Goal: Transaction & Acquisition: Subscribe to service/newsletter

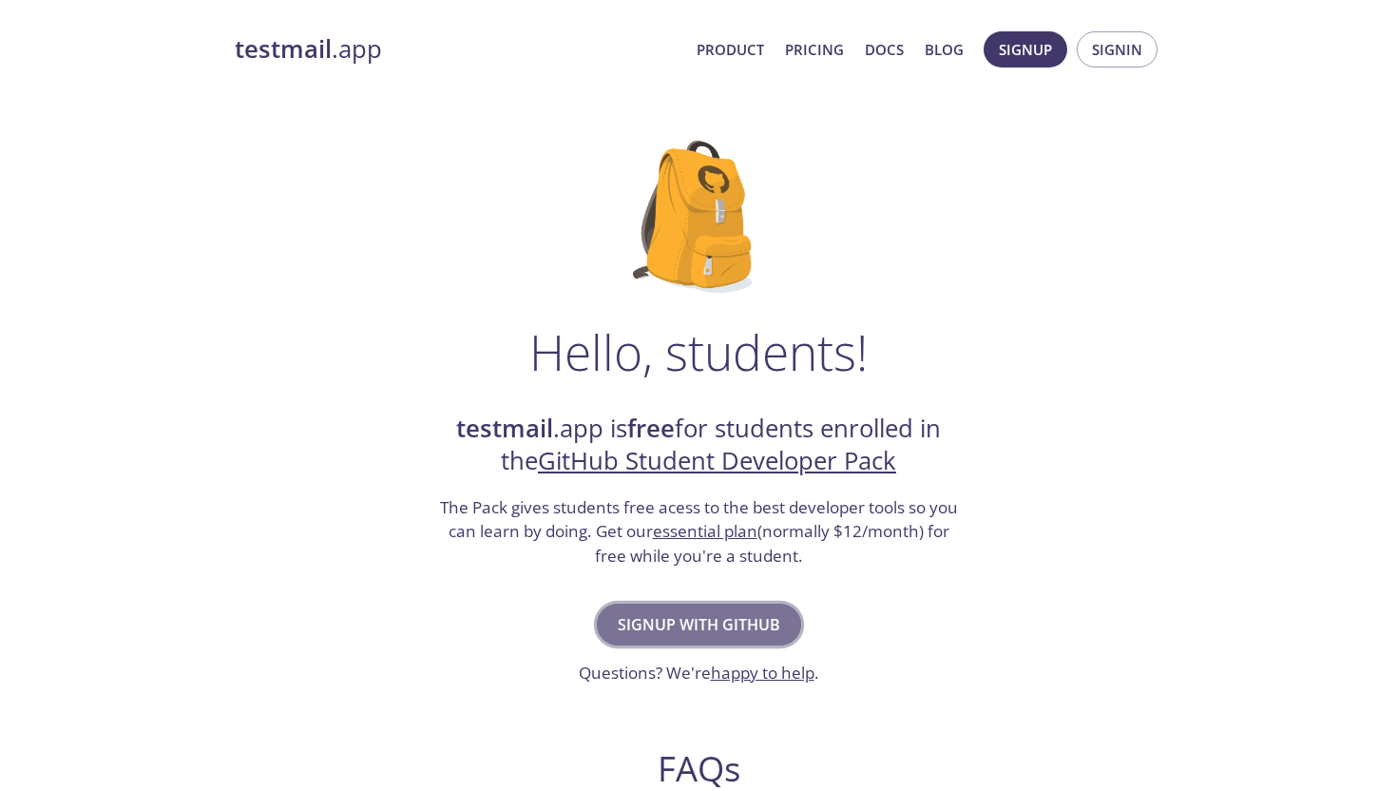
click at [725, 620] on span "Signup with GitHub" at bounding box center [699, 624] width 163 height 27
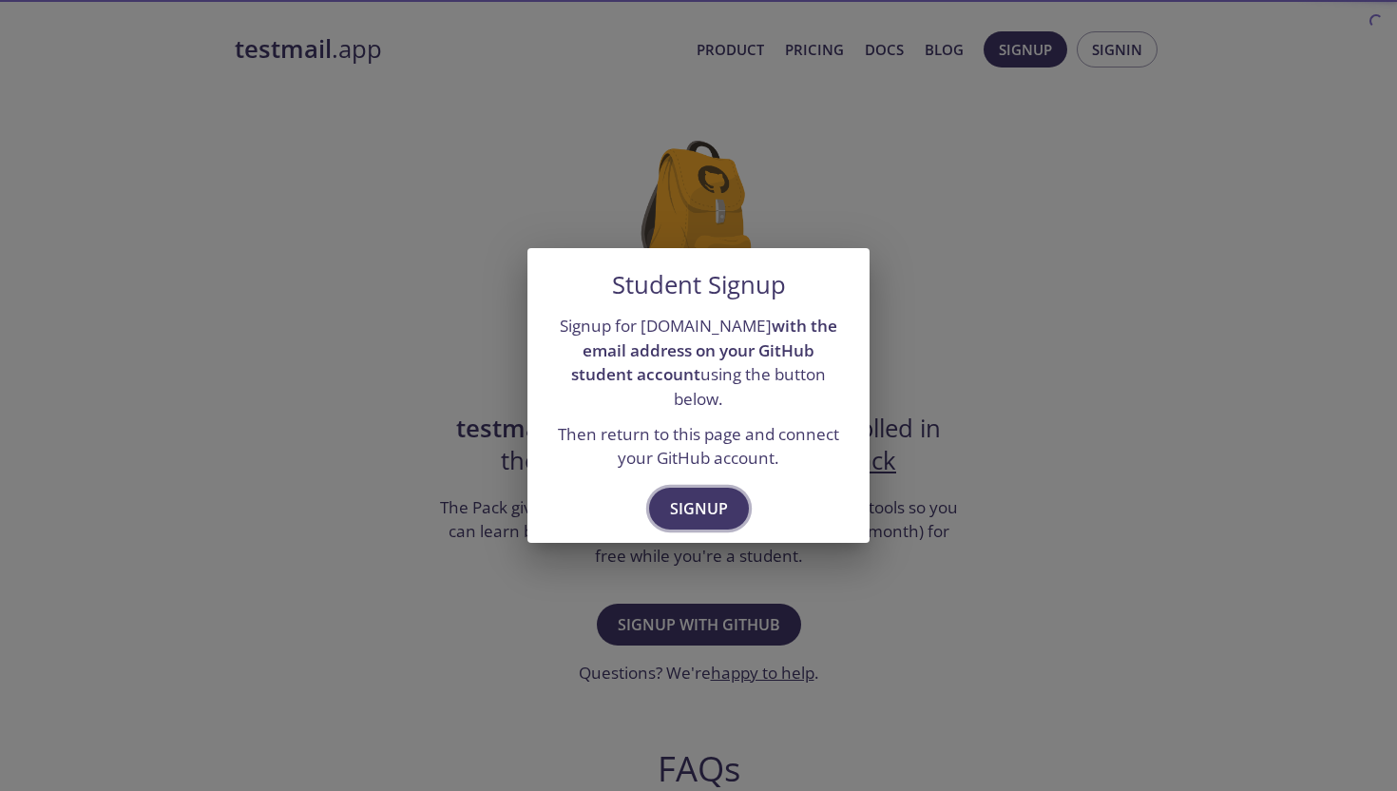
click at [738, 490] on button "Signup" at bounding box center [699, 509] width 100 height 42
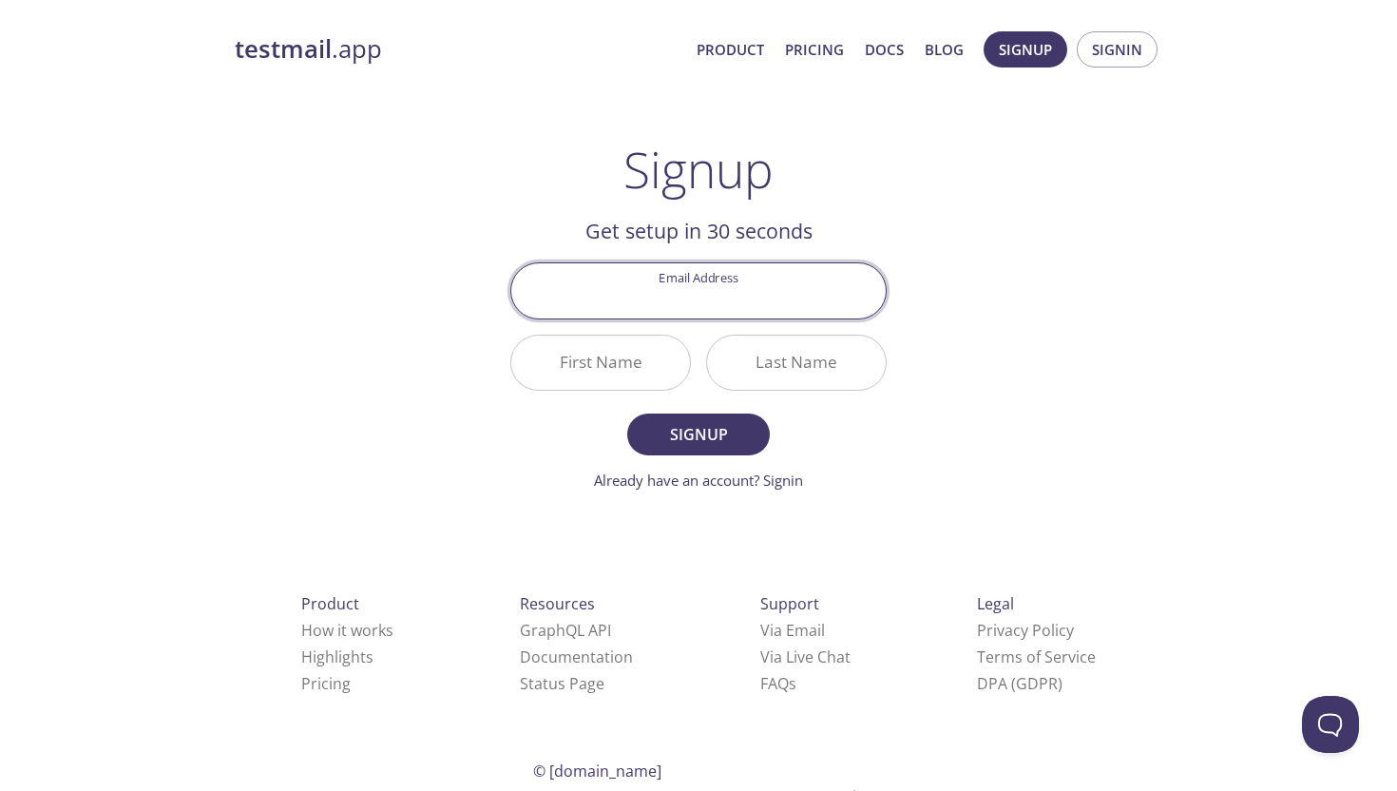
click at [762, 284] on input "Email Address" at bounding box center [698, 290] width 374 height 54
type input "affi.amin.work@gmail.com"
click at [627, 379] on input "First Name" at bounding box center [600, 363] width 179 height 54
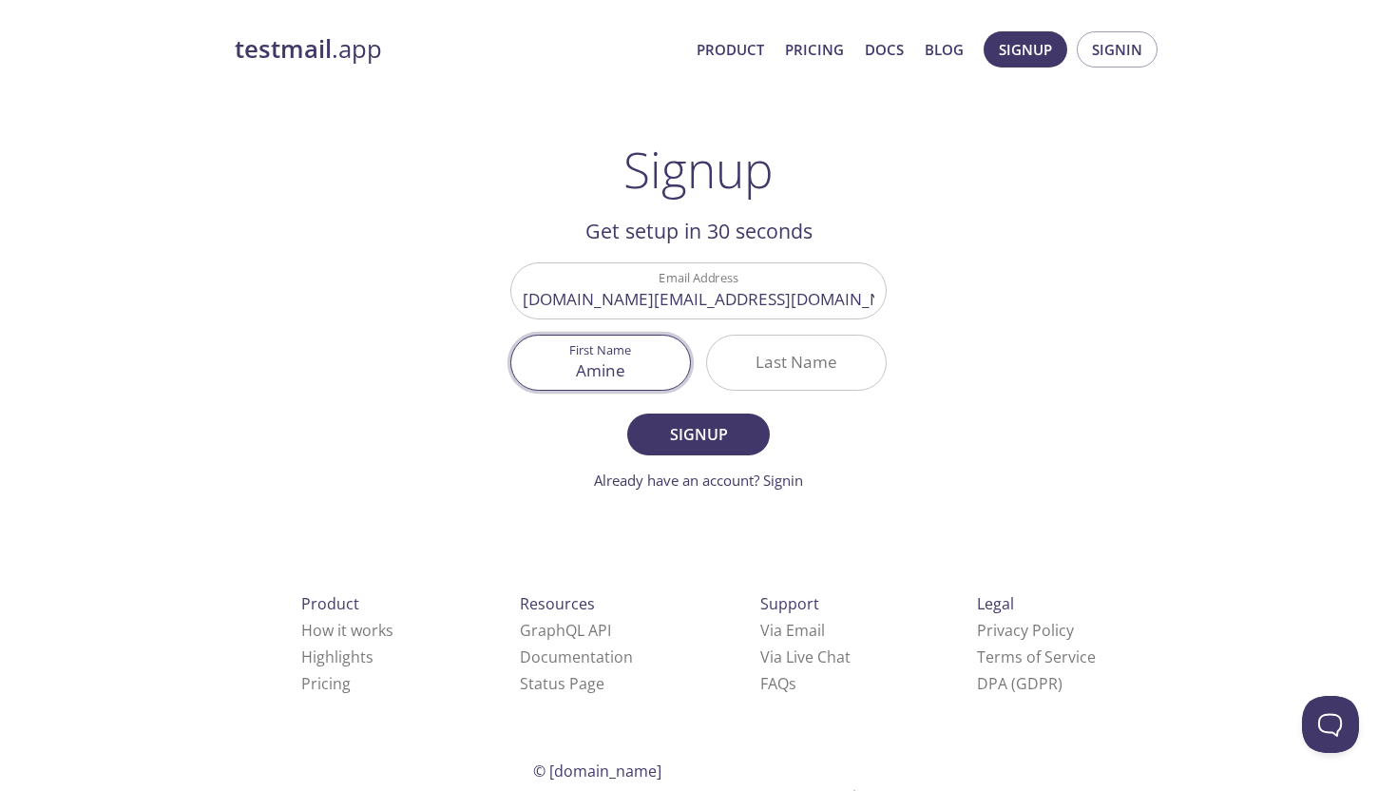
type input "Amine"
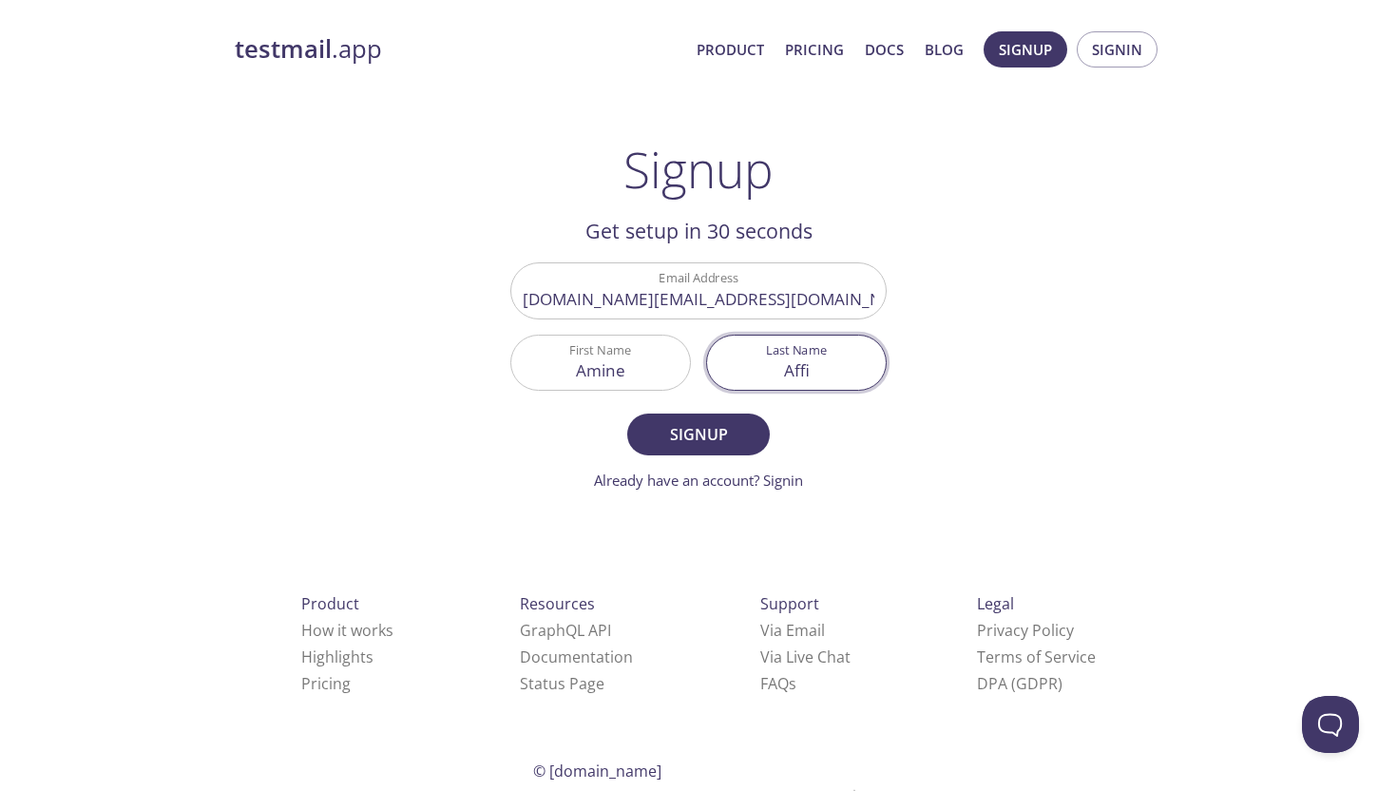
type input "Affi"
click at [656, 406] on form "Email Address affi.amin.work@gmail.com First Name Amine Last Name Affi Signup A…" at bounding box center [698, 376] width 376 height 228
click at [672, 423] on span "Signup" at bounding box center [698, 434] width 101 height 27
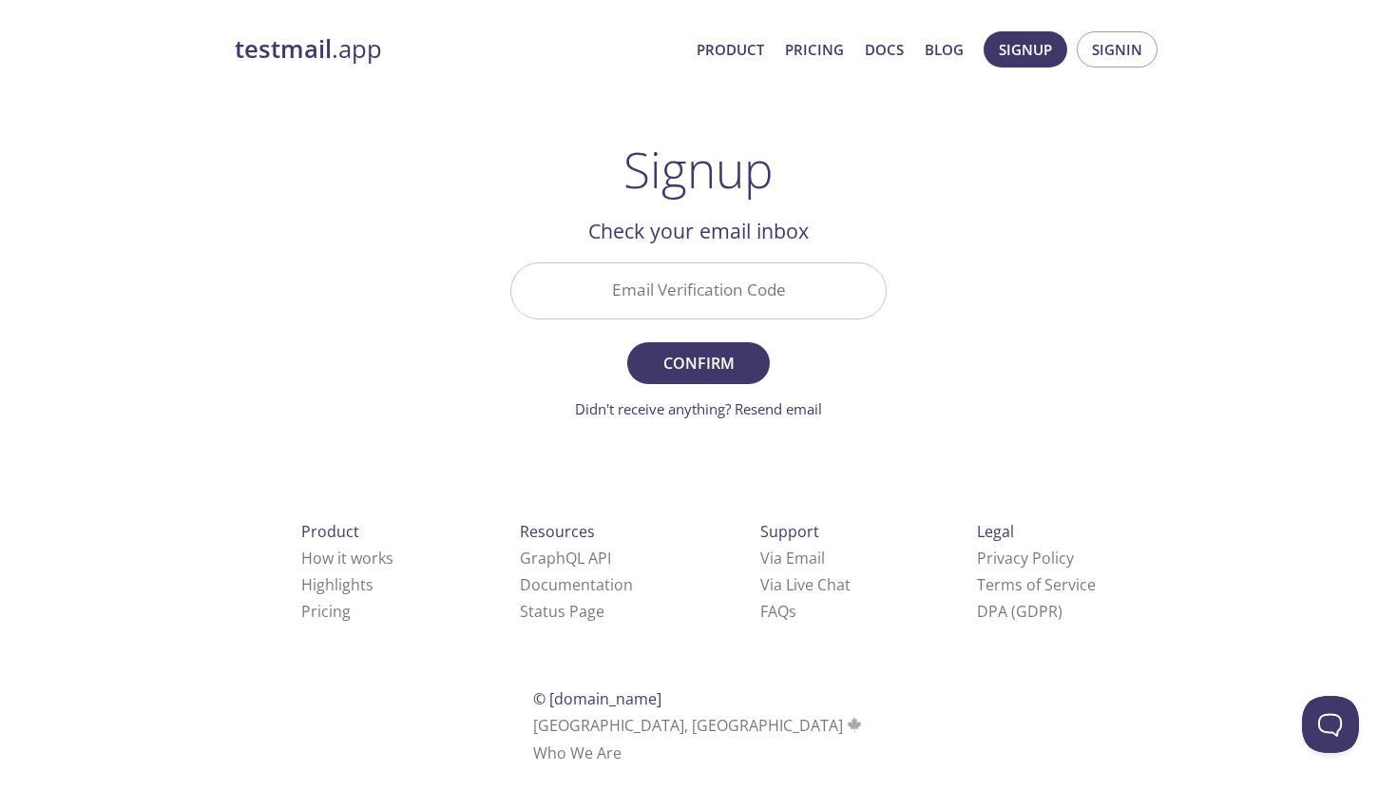
click at [695, 298] on input "Email Verification Code" at bounding box center [698, 290] width 374 height 54
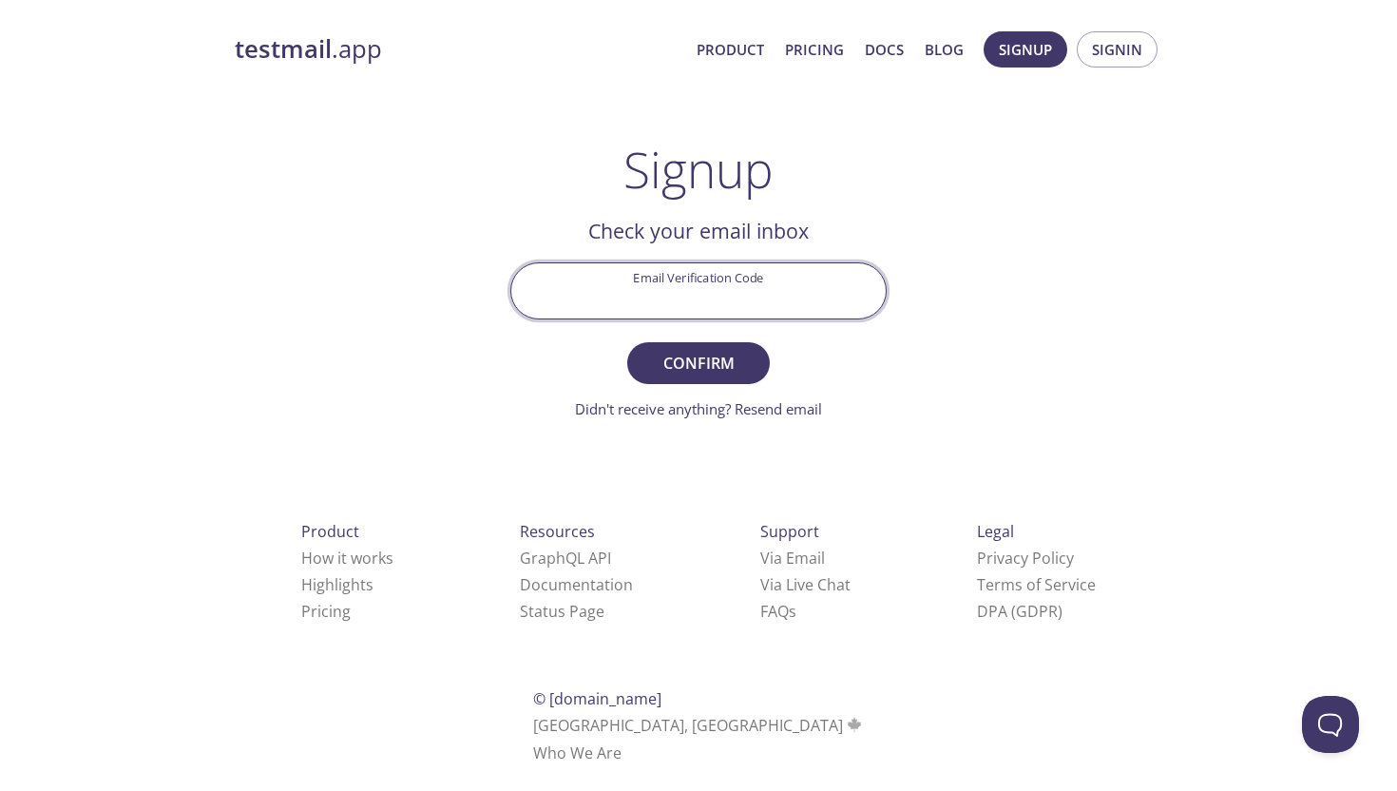
paste input "GZN3CU3"
type input "GZN3CU3"
click at [696, 384] on form "Email Verification Code GZN3CU3 Confirm Didn't receive anything? Resend email" at bounding box center [698, 340] width 376 height 157
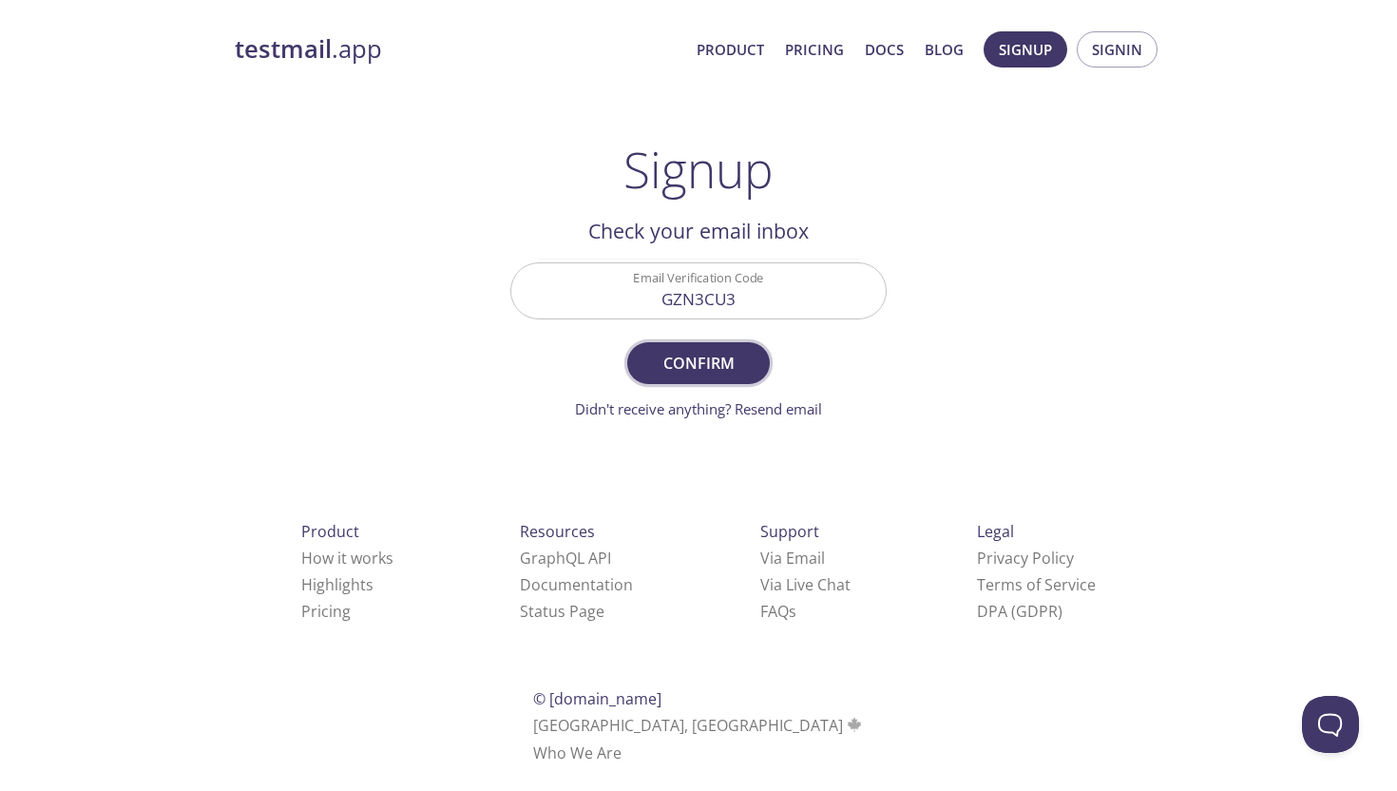
click at [699, 366] on span "Confirm" at bounding box center [698, 363] width 101 height 27
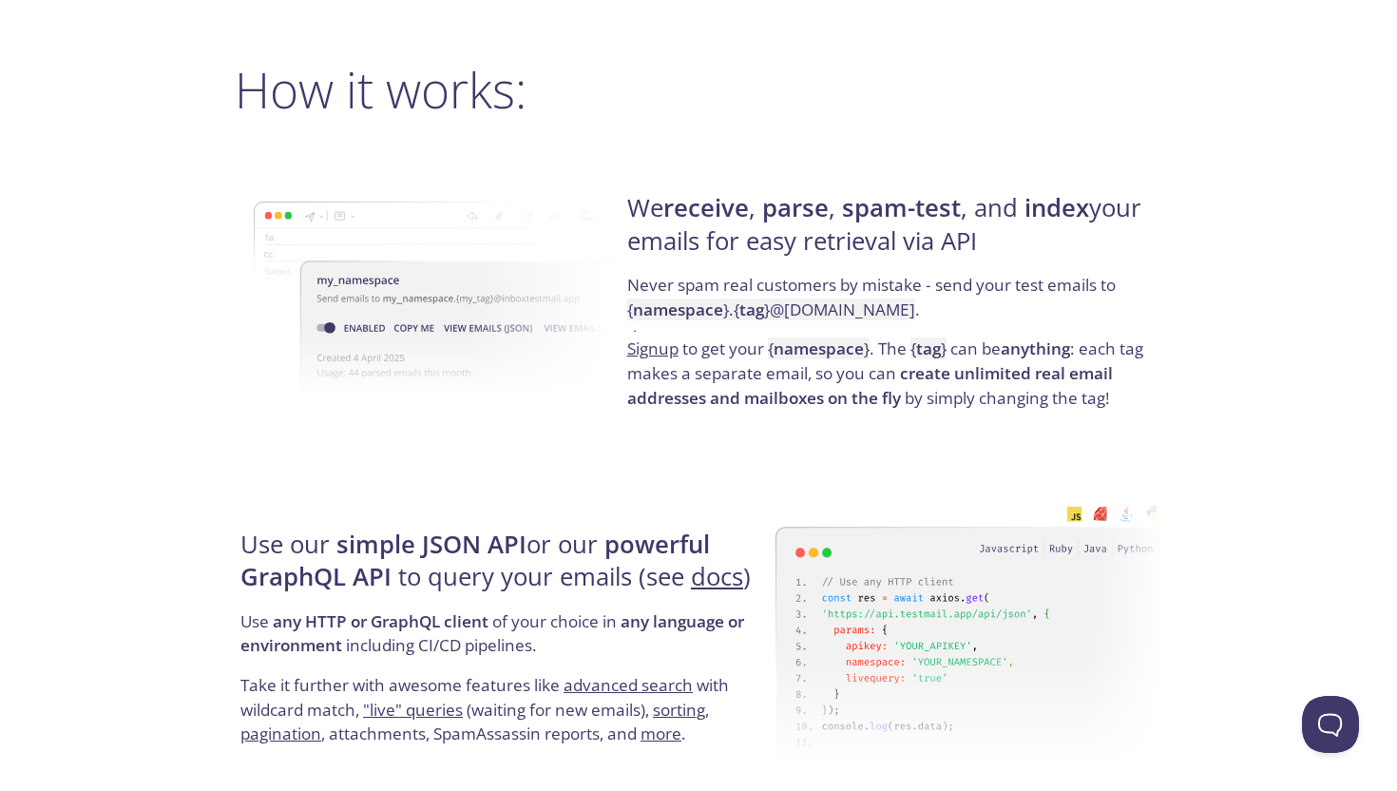
scroll to position [1376, 0]
